Goal: Task Accomplishment & Management: Use online tool/utility

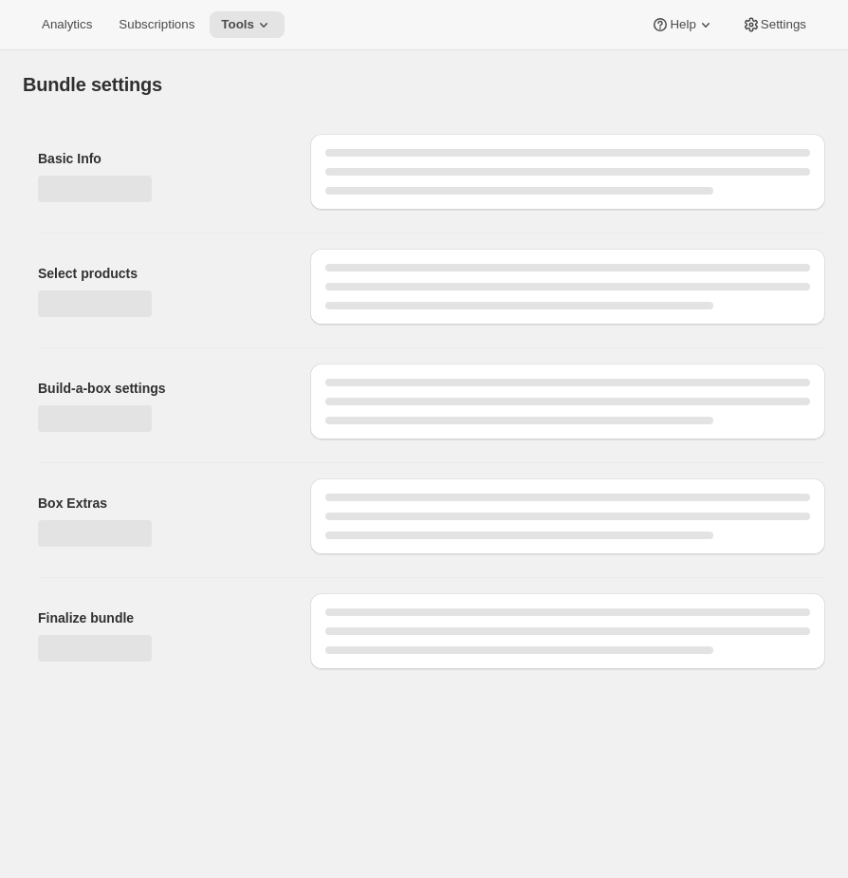
type input "Build a Bundle"
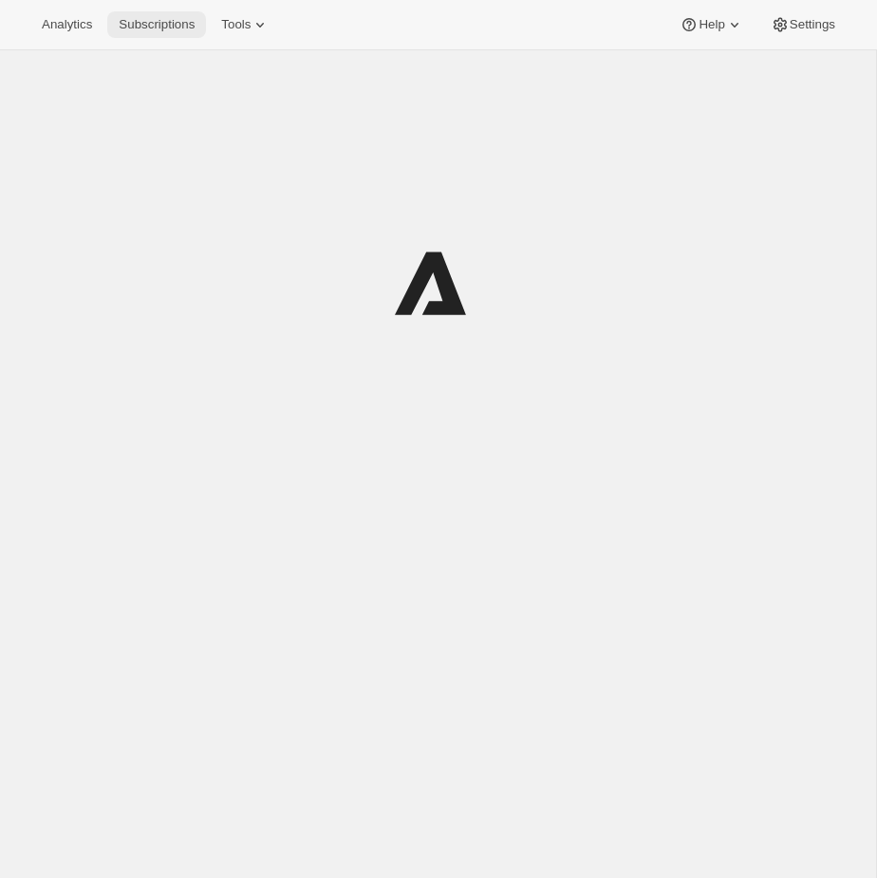
click at [145, 15] on button "Subscriptions" at bounding box center [156, 24] width 99 height 27
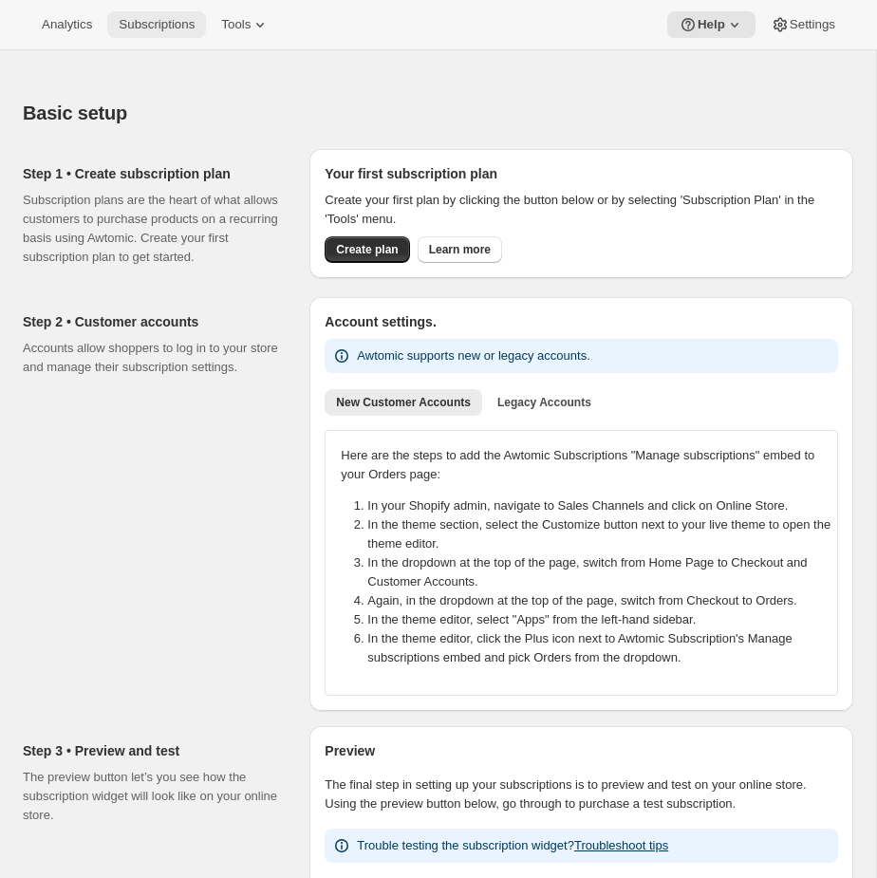
click at [157, 20] on span "Subscriptions" at bounding box center [157, 24] width 76 height 15
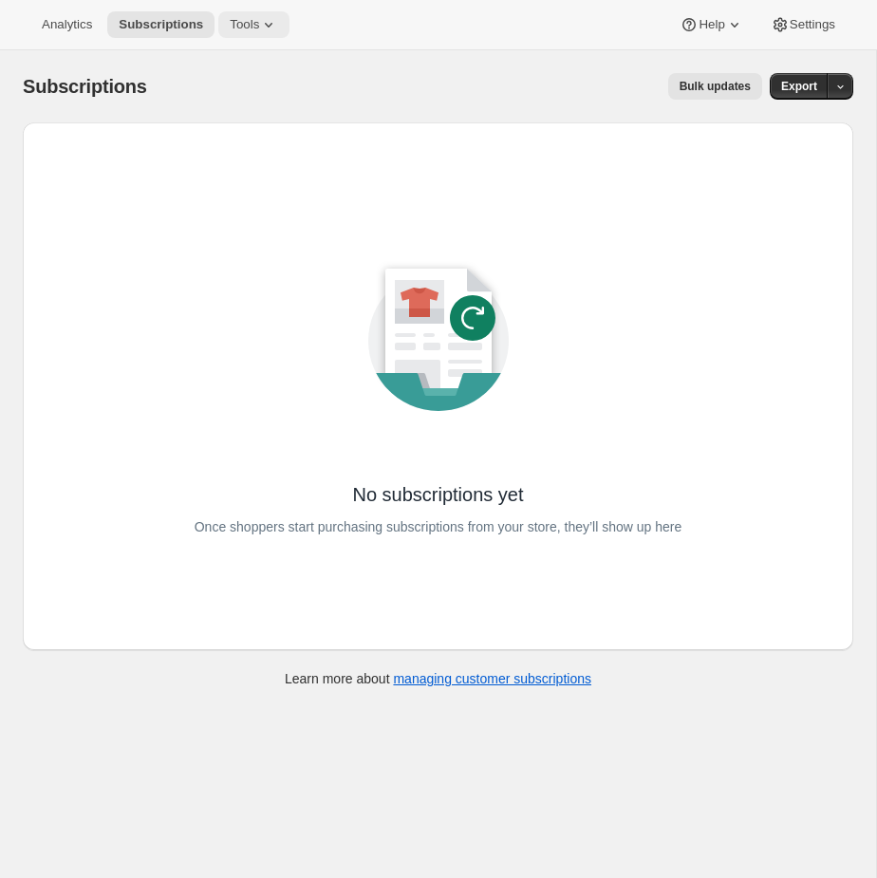
click at [259, 23] on span "Tools" at bounding box center [244, 24] width 29 height 15
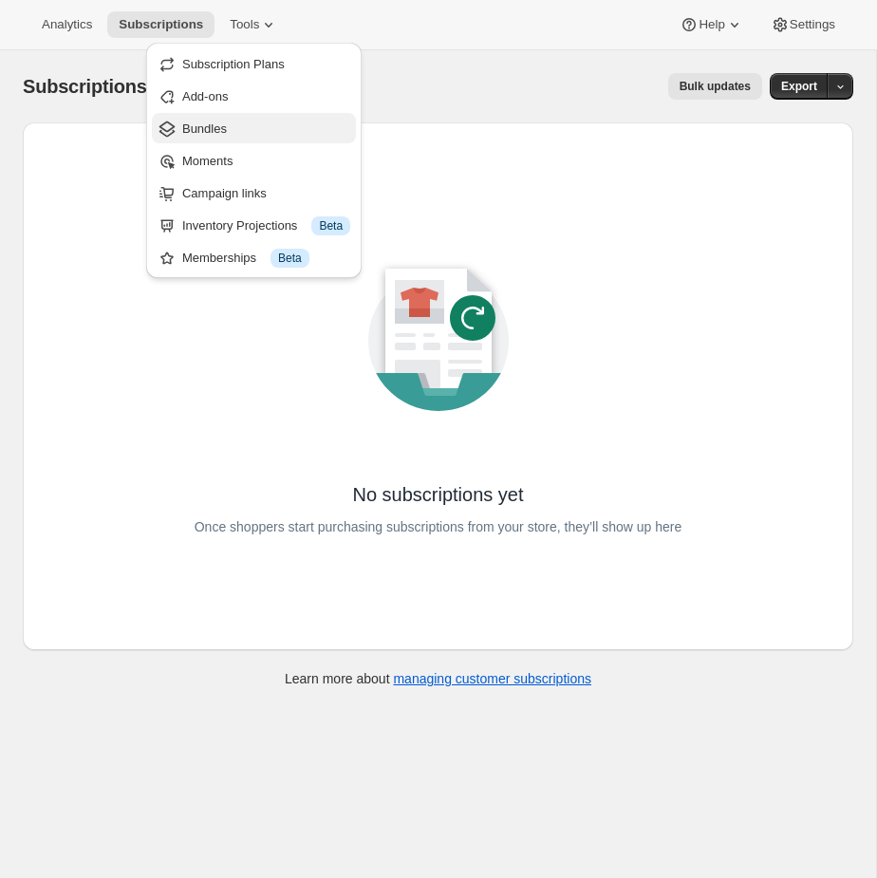
click at [251, 125] on span "Bundles" at bounding box center [266, 129] width 168 height 19
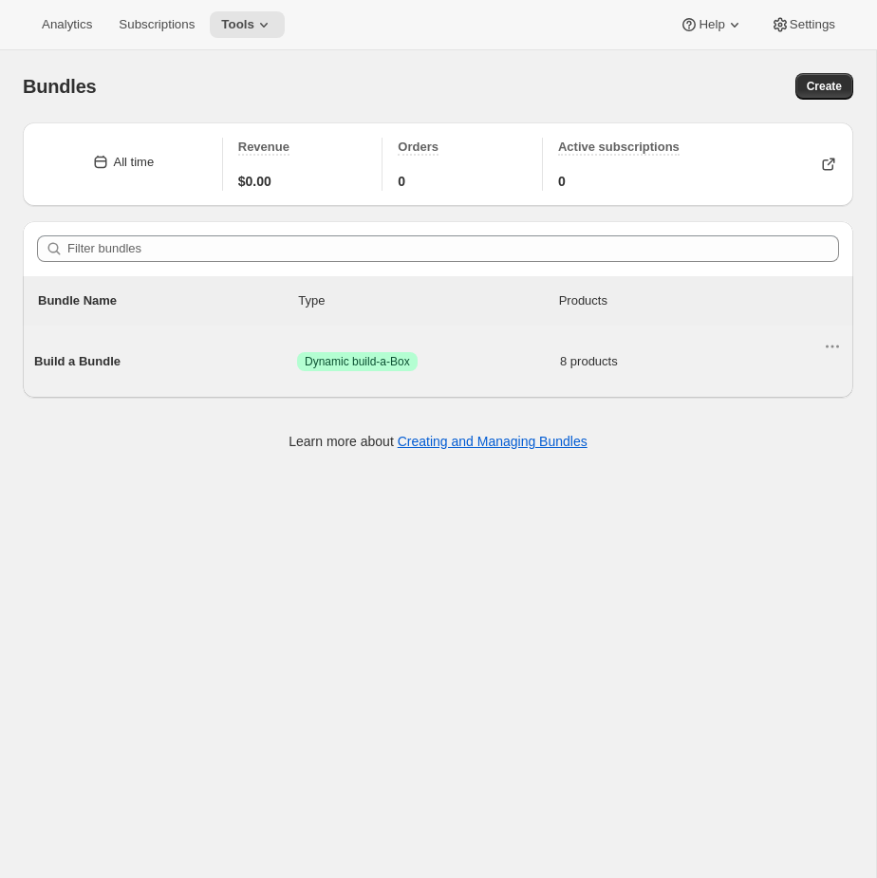
click at [573, 370] on span "8 products" at bounding box center [691, 361] width 263 height 19
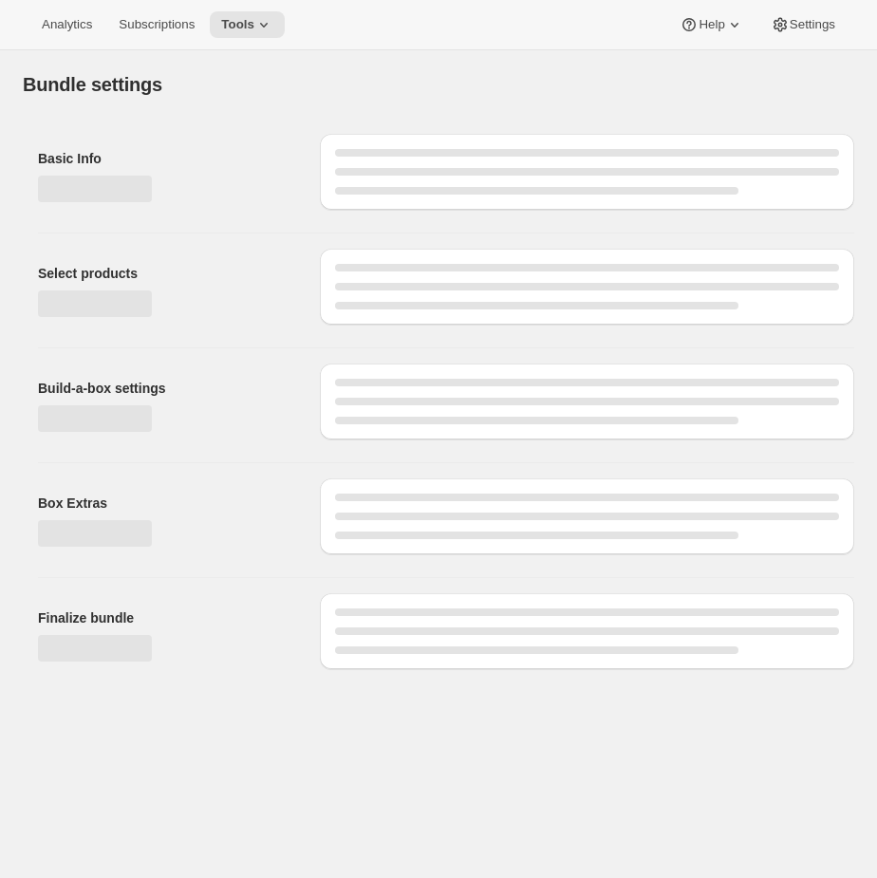
type input "Build a Bundle"
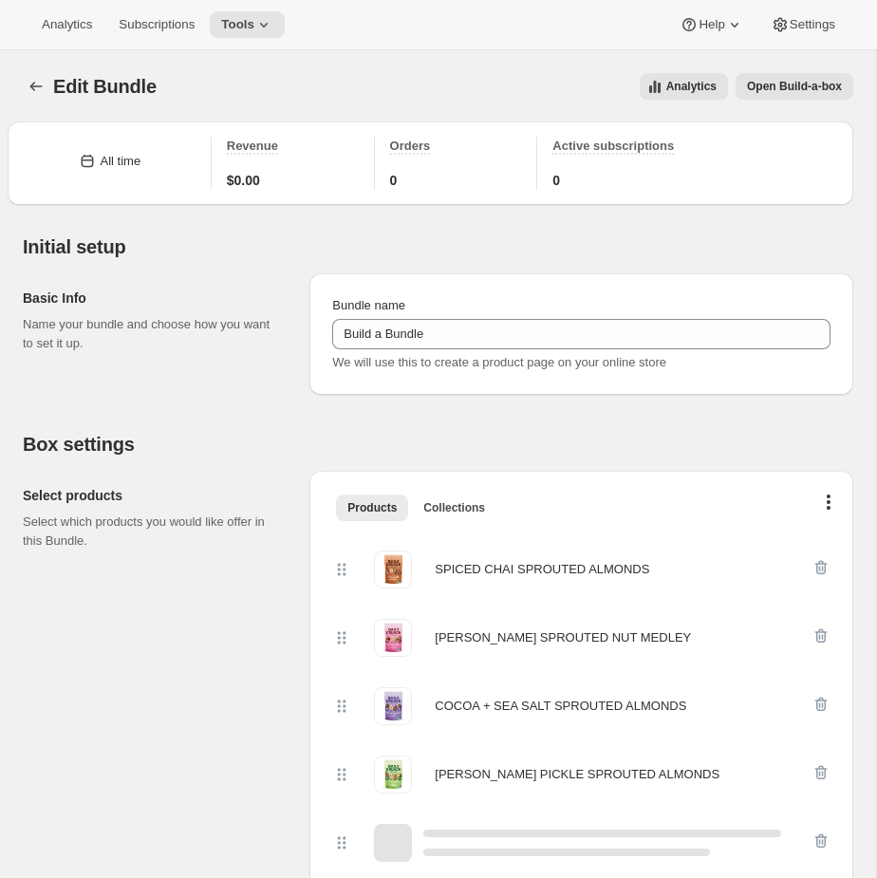
click at [816, 85] on span "Open Build-a-box" at bounding box center [794, 86] width 95 height 15
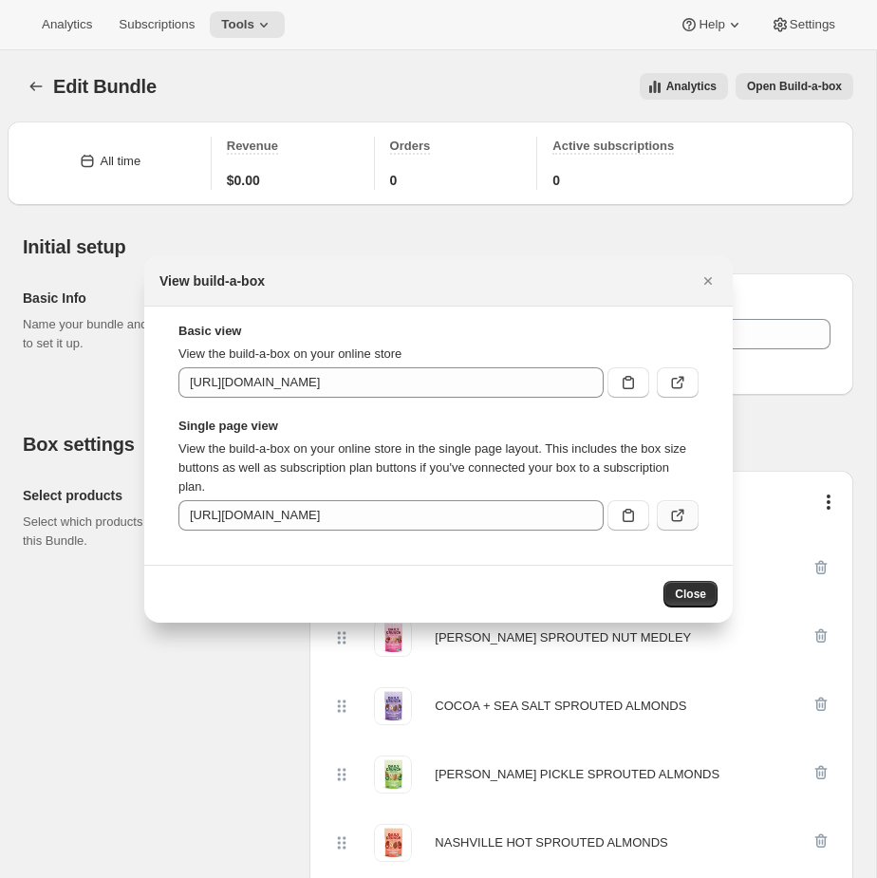
click at [682, 515] on icon ":r63:" at bounding box center [677, 515] width 19 height 19
click at [389, 236] on div at bounding box center [438, 439] width 877 height 878
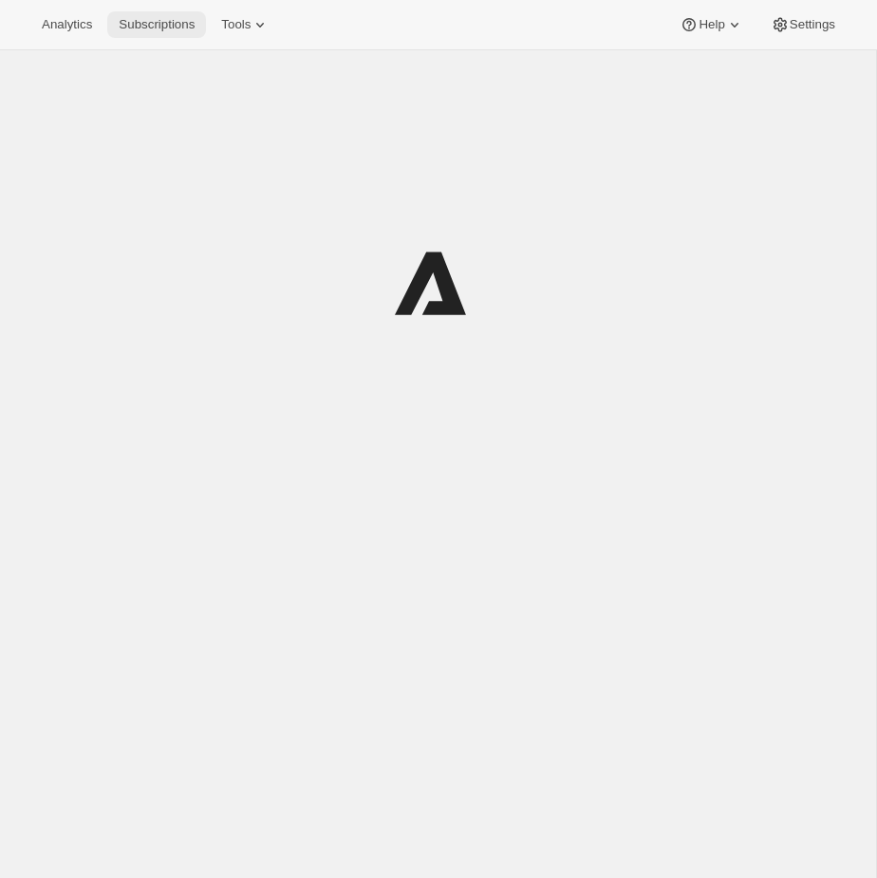
click at [189, 27] on span "Subscriptions" at bounding box center [157, 24] width 76 height 15
